Goal: Task Accomplishment & Management: Complete application form

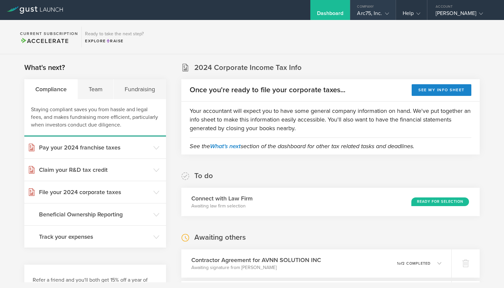
click at [373, 15] on div "Arc75, Inc." at bounding box center [373, 15] width 32 height 10
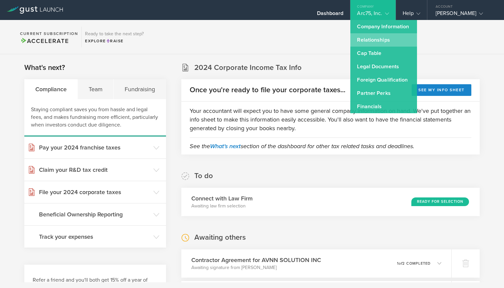
click at [391, 39] on link "Relationships" at bounding box center [383, 39] width 67 height 13
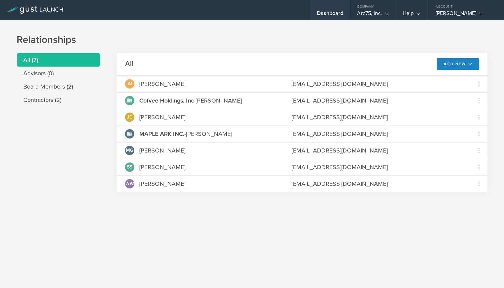
click at [334, 15] on div "Dashboard" at bounding box center [330, 15] width 27 height 10
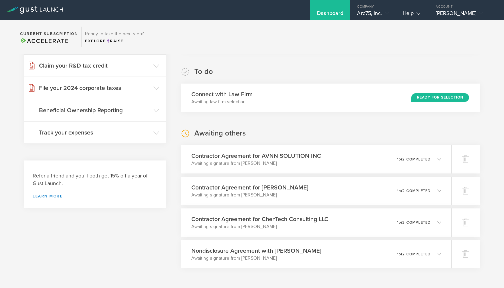
scroll to position [110, 0]
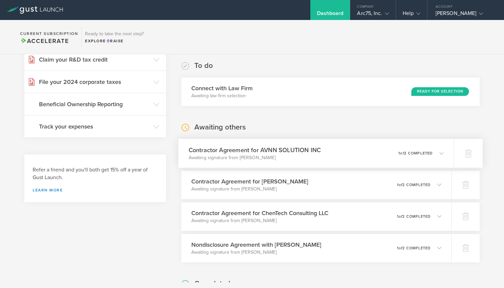
click at [437, 154] on icon at bounding box center [438, 153] width 11 height 6
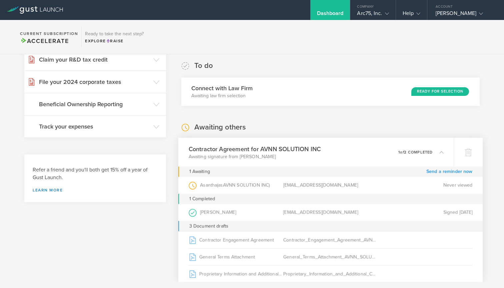
click at [457, 172] on link "Send a reminder now" at bounding box center [449, 172] width 46 height 10
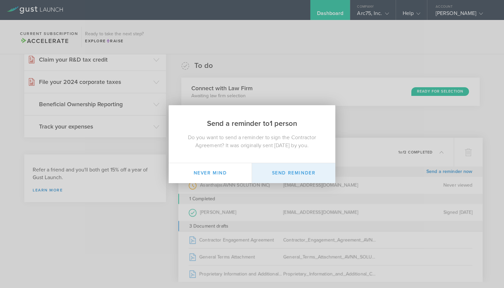
click at [274, 171] on button "Send Reminder" at bounding box center [293, 173] width 83 height 20
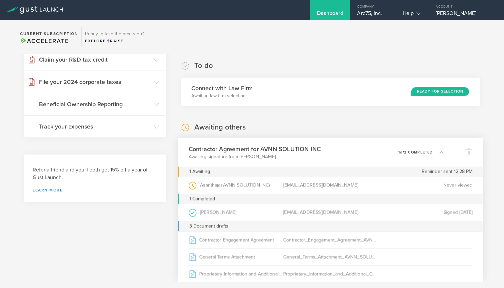
click at [438, 148] on div "0 undeliverable 1 of 2 completed" at bounding box center [420, 152] width 45 height 11
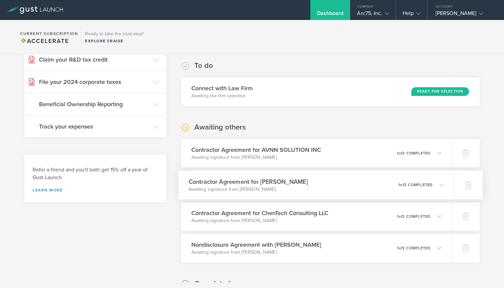
click at [439, 186] on icon at bounding box center [438, 185] width 11 height 6
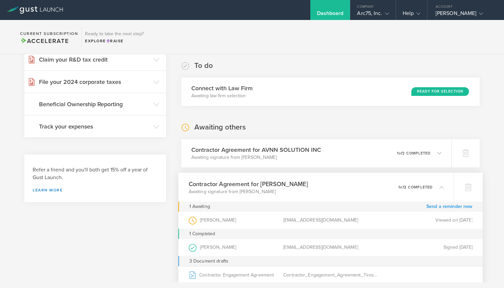
click at [443, 207] on link "Send a reminder now" at bounding box center [449, 207] width 46 height 10
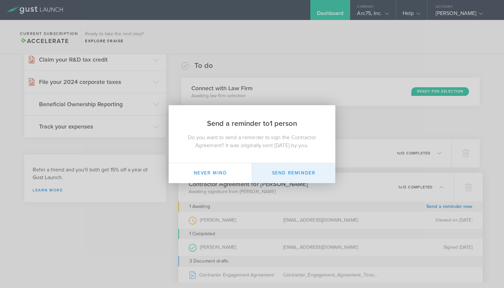
click at [301, 173] on button "Send Reminder" at bounding box center [293, 173] width 83 height 20
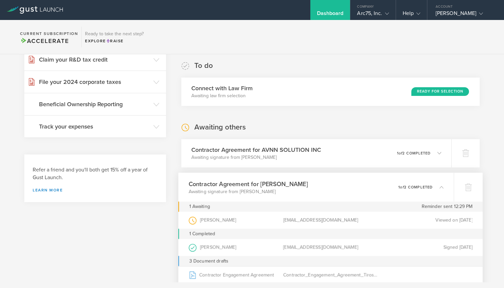
click at [441, 186] on polyline at bounding box center [442, 187] width 4 height 2
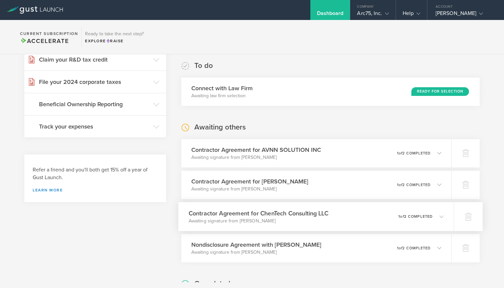
click at [444, 213] on div "Contractor Agreement for ChenTech Consulting LLC Awaiting signature from Jason …" at bounding box center [316, 216] width 276 height 29
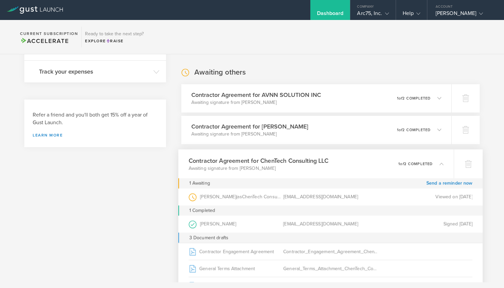
scroll to position [175, 0]
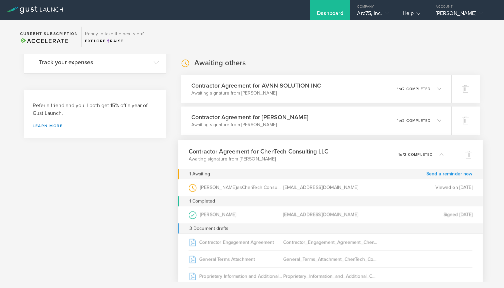
click at [449, 173] on link "Send a reminder now" at bounding box center [449, 174] width 46 height 10
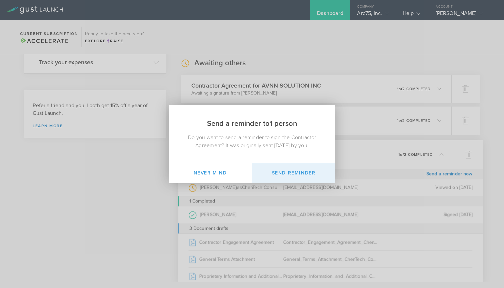
click at [295, 174] on button "Send Reminder" at bounding box center [293, 173] width 83 height 20
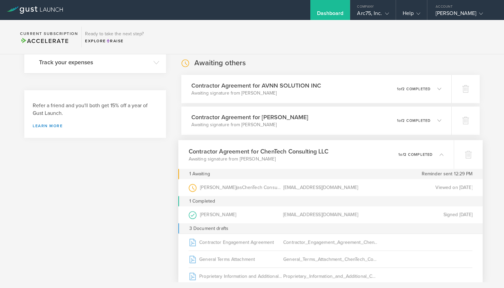
click at [440, 153] on icon at bounding box center [441, 154] width 4 height 4
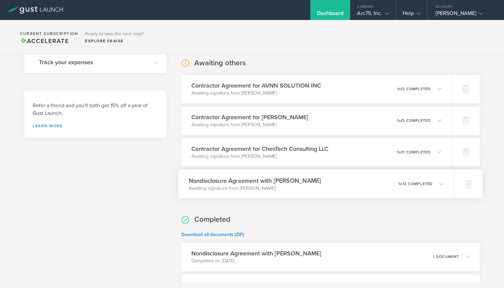
click at [436, 184] on icon at bounding box center [438, 184] width 11 height 6
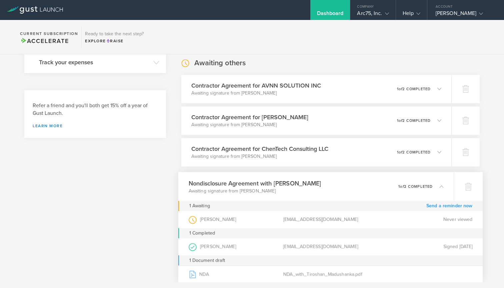
click at [442, 206] on link "Send a reminder now" at bounding box center [449, 206] width 46 height 10
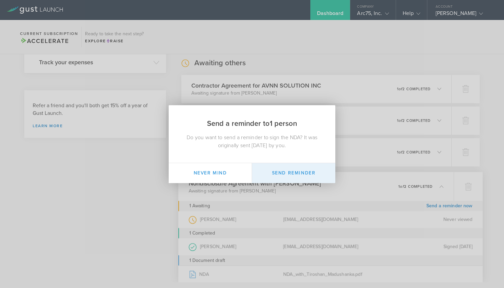
click at [300, 171] on button "Send Reminder" at bounding box center [293, 173] width 83 height 20
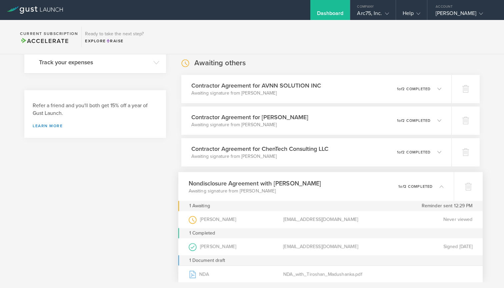
click at [439, 189] on icon at bounding box center [438, 186] width 11 height 6
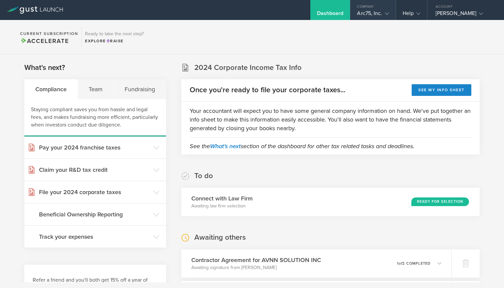
scroll to position [0, 0]
click at [386, 17] on div "Arc75, Inc." at bounding box center [373, 15] width 32 height 10
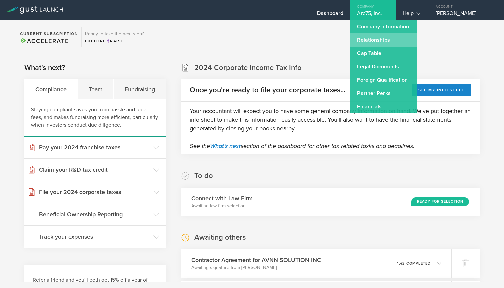
click at [387, 41] on link "Relationships" at bounding box center [383, 39] width 67 height 13
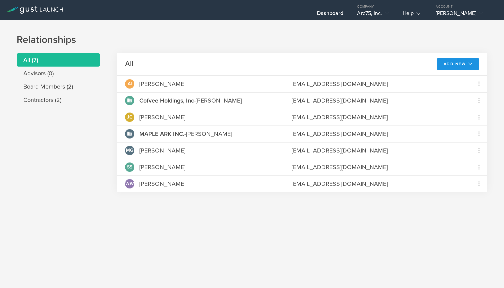
click at [462, 62] on button "Add New" at bounding box center [458, 64] width 42 height 12
click at [454, 92] on li "Add contractor" at bounding box center [455, 92] width 43 height 13
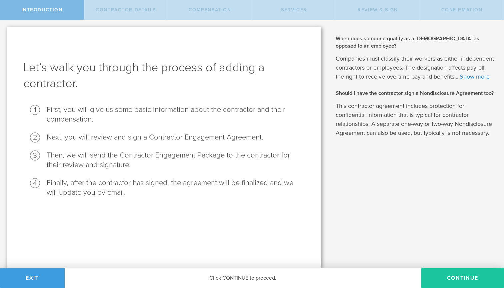
click at [463, 278] on button "Continue" at bounding box center [462, 278] width 83 height 20
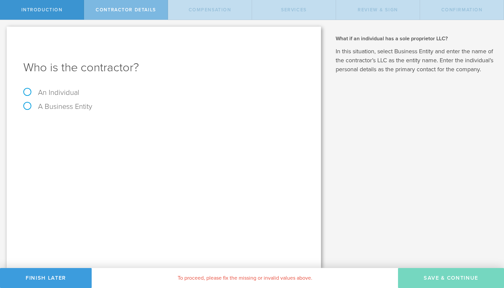
click at [58, 106] on label "A Business Entity" at bounding box center [57, 106] width 69 height 9
click at [4, 31] on input "A Business Entity" at bounding box center [2, 25] width 4 height 11
radio input "true"
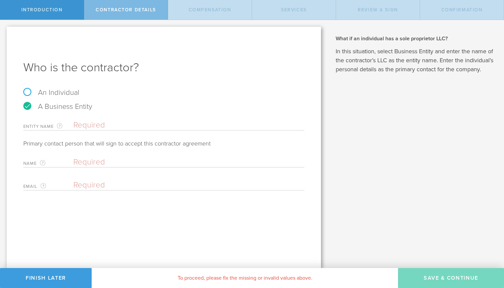
click at [245, 57] on div "Who is the contractor? An Individual A Business Entity Entity Name The name of …" at bounding box center [164, 148] width 314 height 242
